Goal: Find specific page/section: Find specific page/section

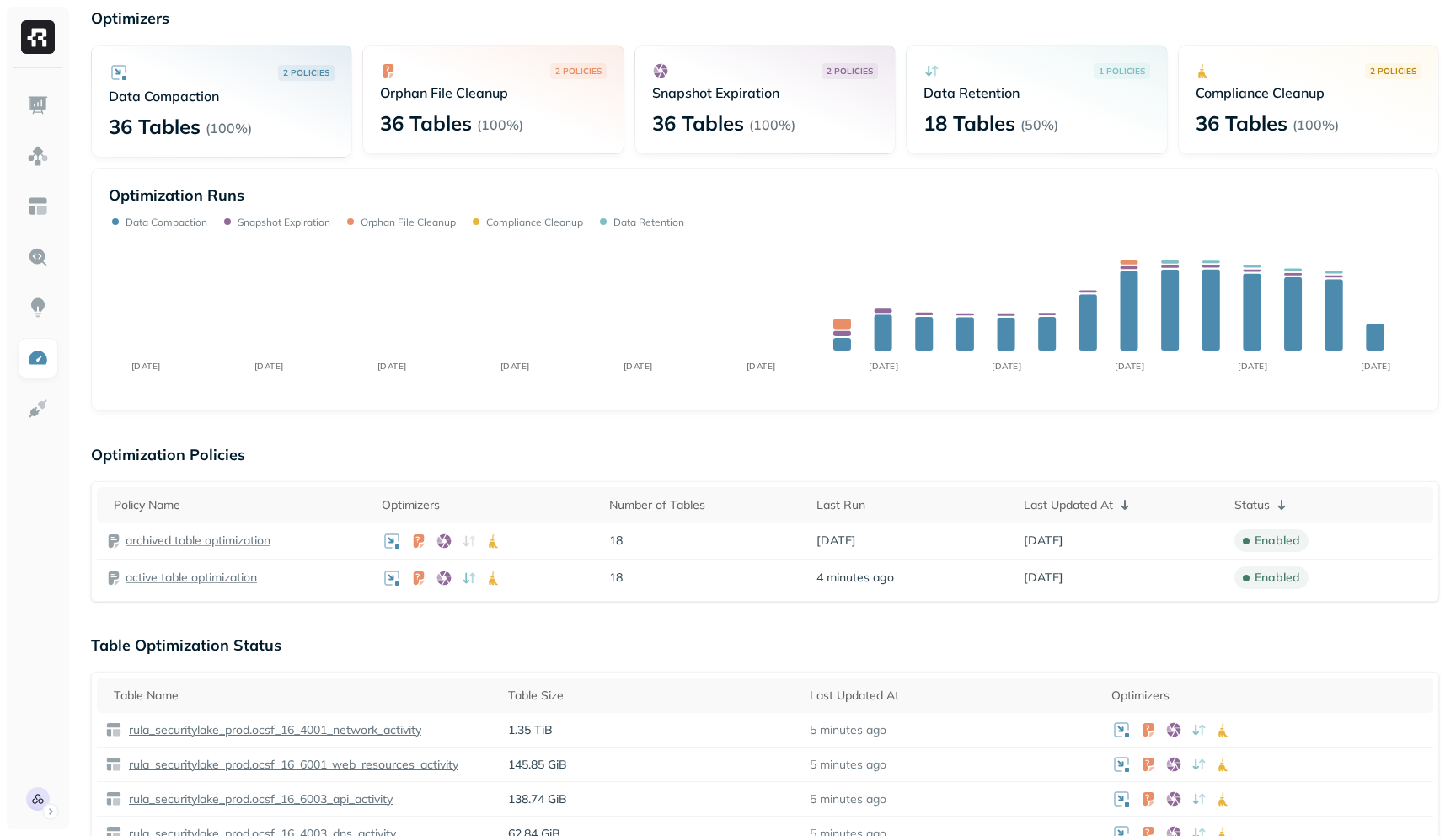
scroll to position [63, 0]
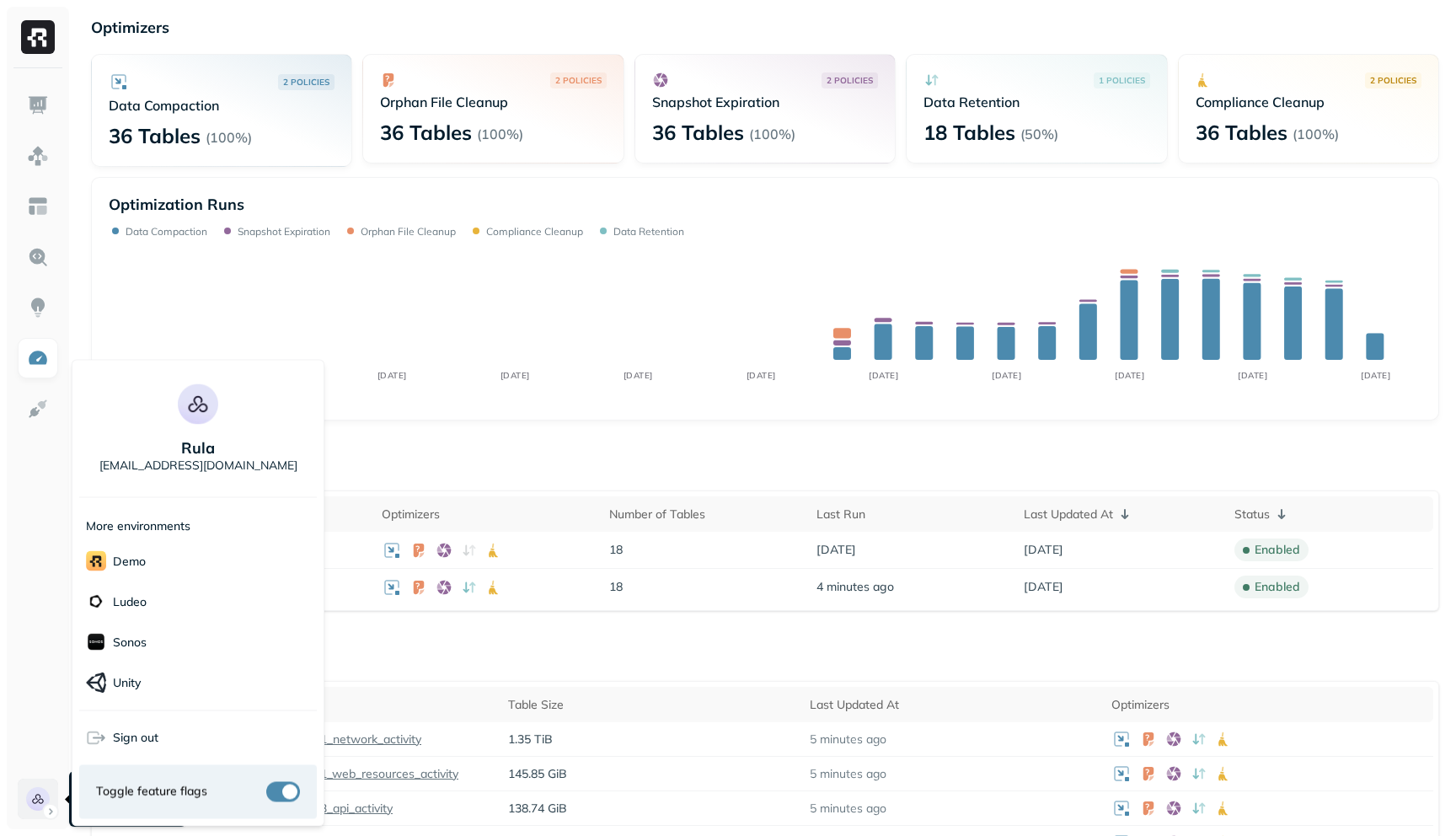
click at [53, 805] on html "Optimization New Policy Optimizers 2 POLICIES Data Compaction 36 Tables ( 100% …" at bounding box center [728, 791] width 1456 height 1708
click at [116, 644] on p "Sonos" at bounding box center [129, 641] width 33 height 16
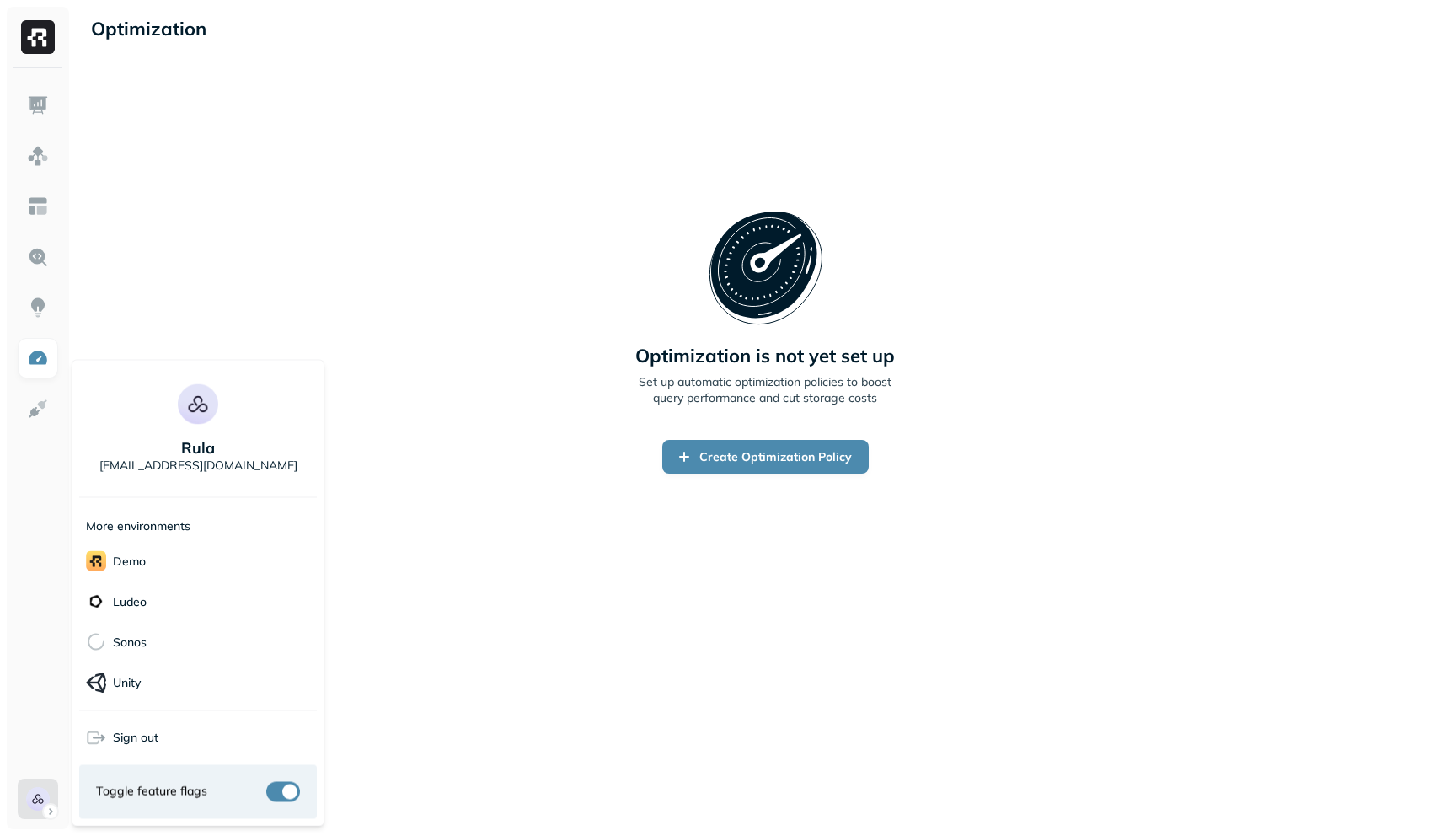
scroll to position [0, 0]
click at [279, 188] on html "Optimization New Policy Optimization is not yet set up Set up automatic optimiz…" at bounding box center [728, 418] width 1456 height 836
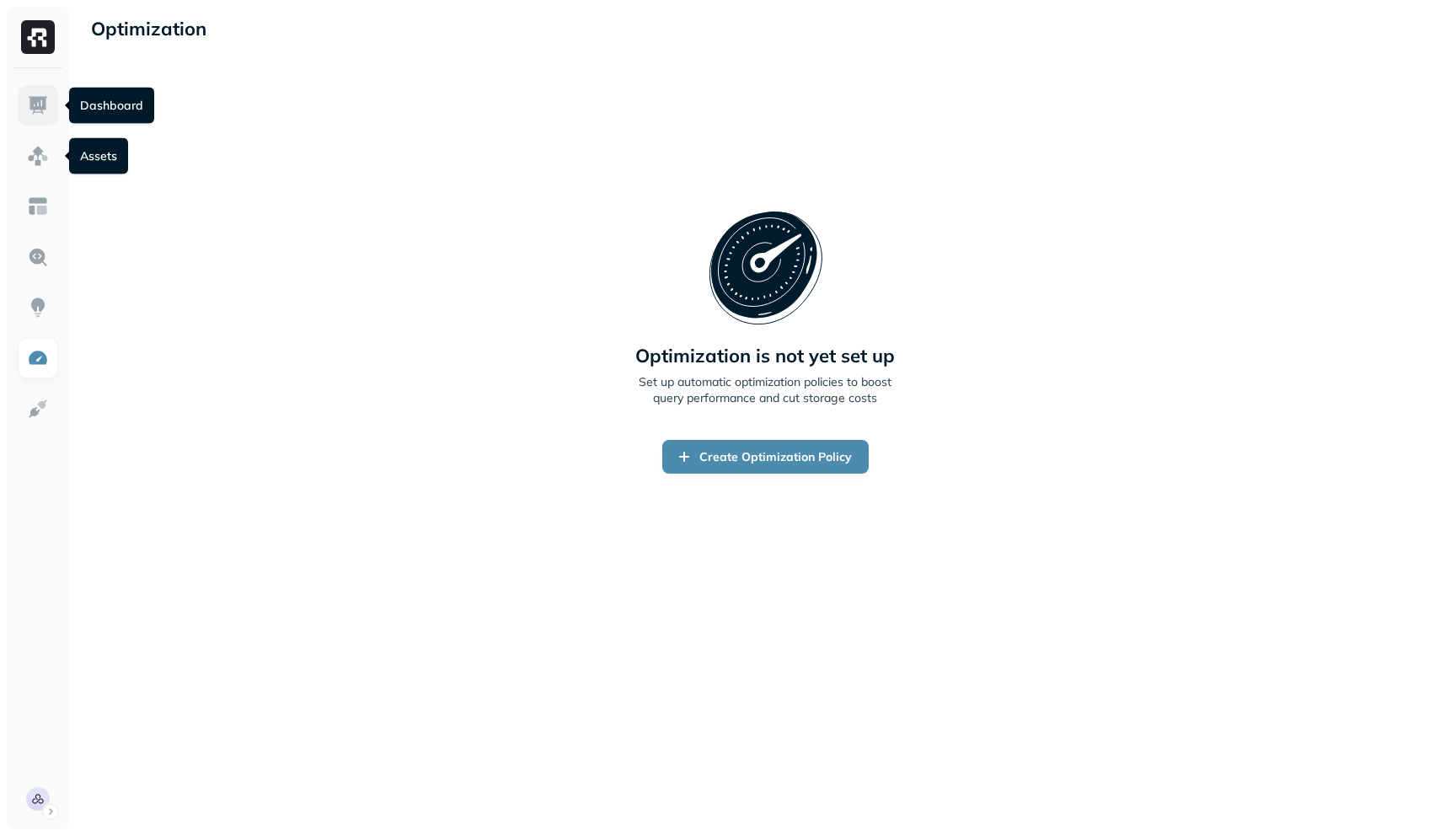
click at [32, 116] on link at bounding box center [38, 105] width 40 height 40
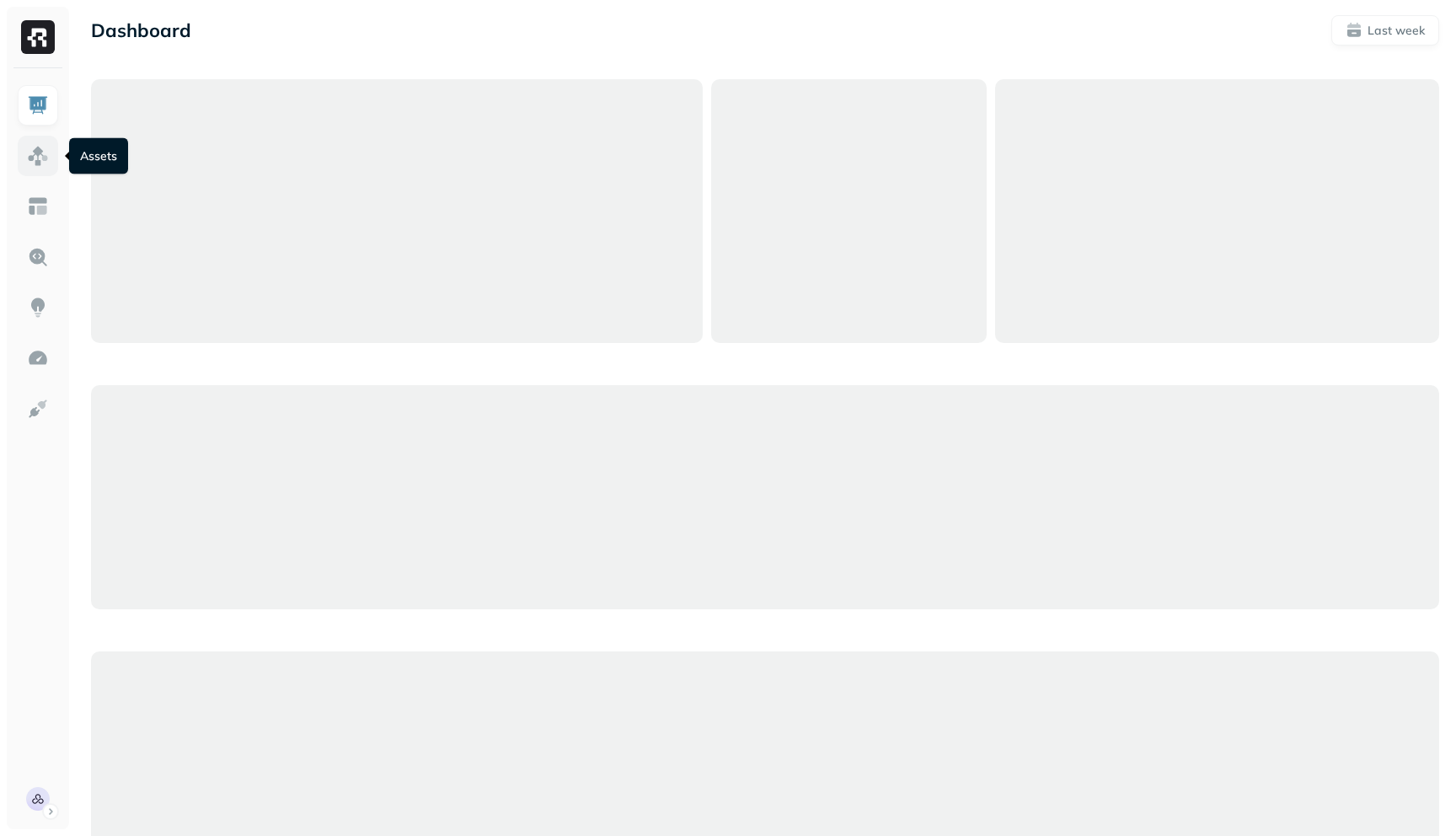
click at [33, 155] on img at bounding box center [38, 156] width 22 height 22
